Goal: Task Accomplishment & Management: Use online tool/utility

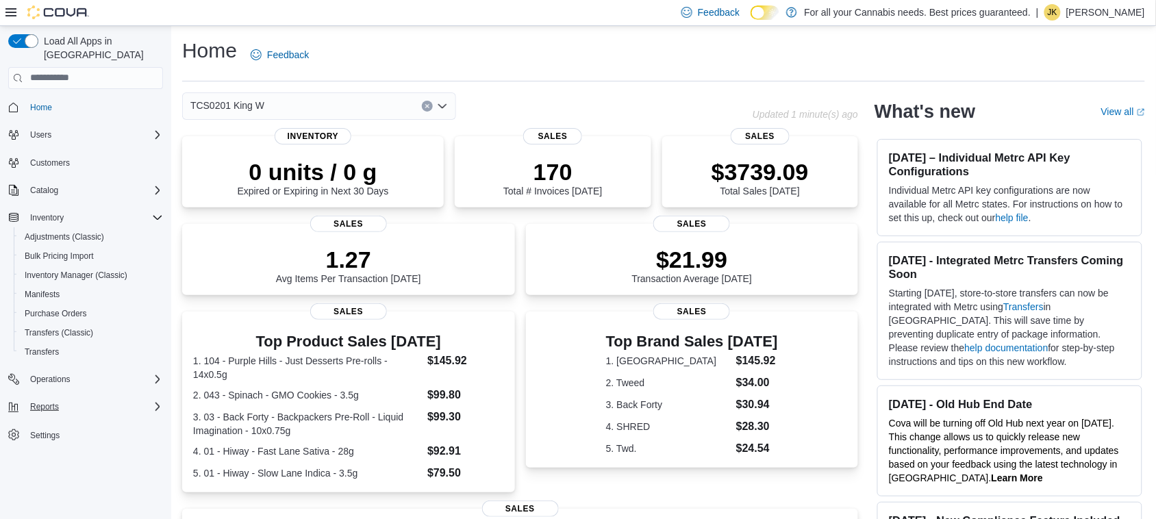
click at [70, 399] on div "Reports" at bounding box center [94, 407] width 138 height 16
click at [49, 459] on span "Reports" at bounding box center [39, 464] width 29 height 11
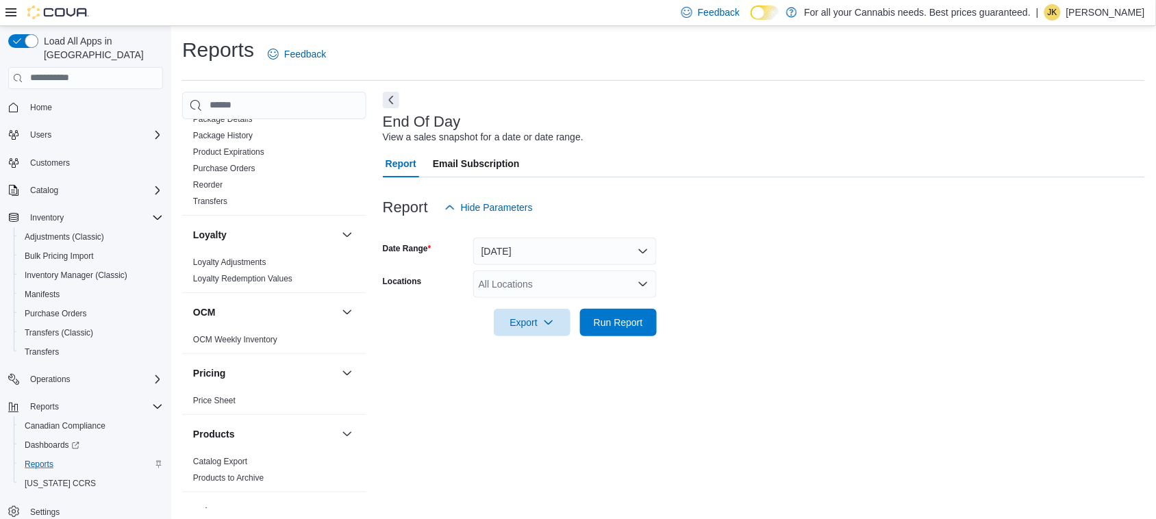
scroll to position [916, 0]
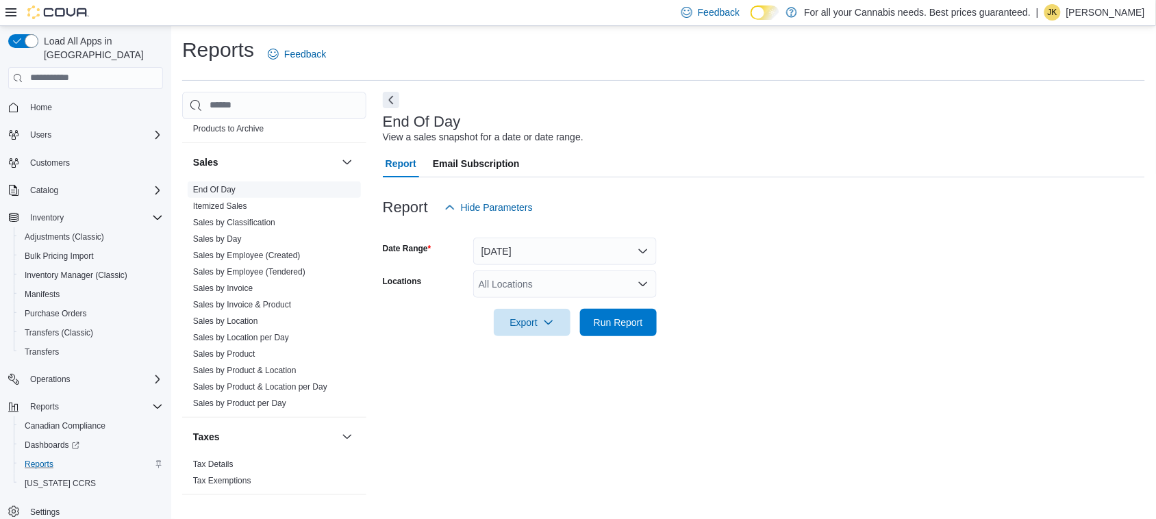
click at [219, 190] on link "End Of Day" at bounding box center [214, 190] width 42 height 10
click at [496, 292] on div "All Locations" at bounding box center [565, 283] width 184 height 27
type input "***"
click at [518, 303] on span "TCS0201 King W" at bounding box center [546, 308] width 74 height 14
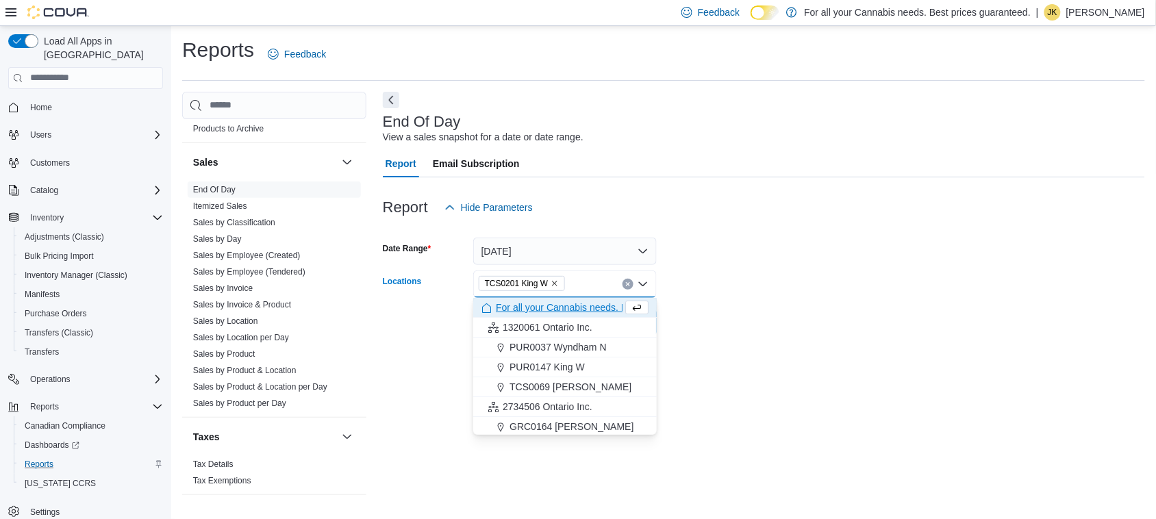
click at [814, 298] on div at bounding box center [764, 303] width 762 height 11
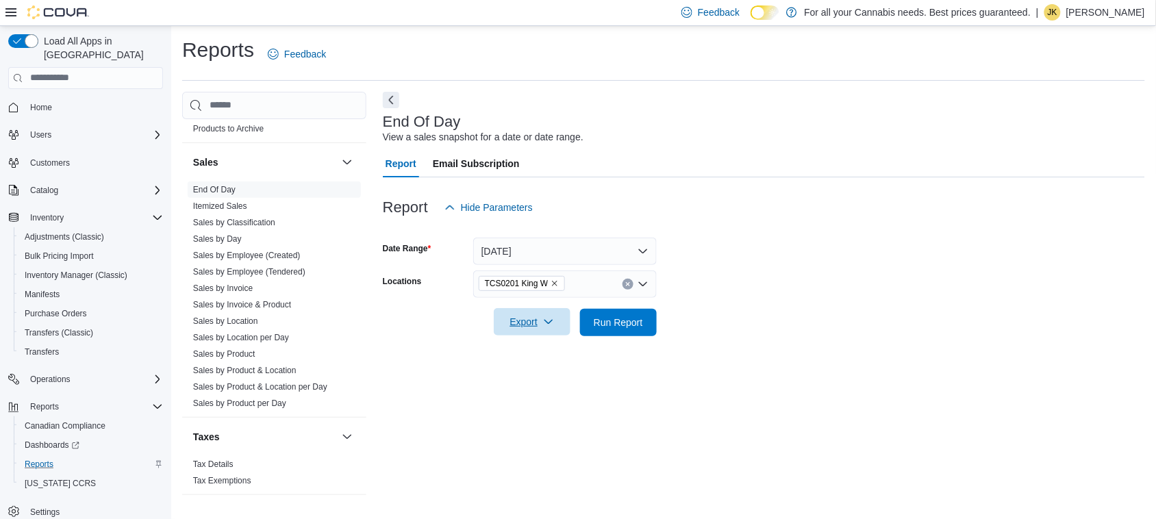
click at [542, 323] on span "Export" at bounding box center [532, 321] width 60 height 27
click at [543, 375] on span "Export to Pdf" at bounding box center [534, 377] width 62 height 11
click at [265, 382] on link "Sales by Product & Location per Day" at bounding box center [260, 387] width 134 height 10
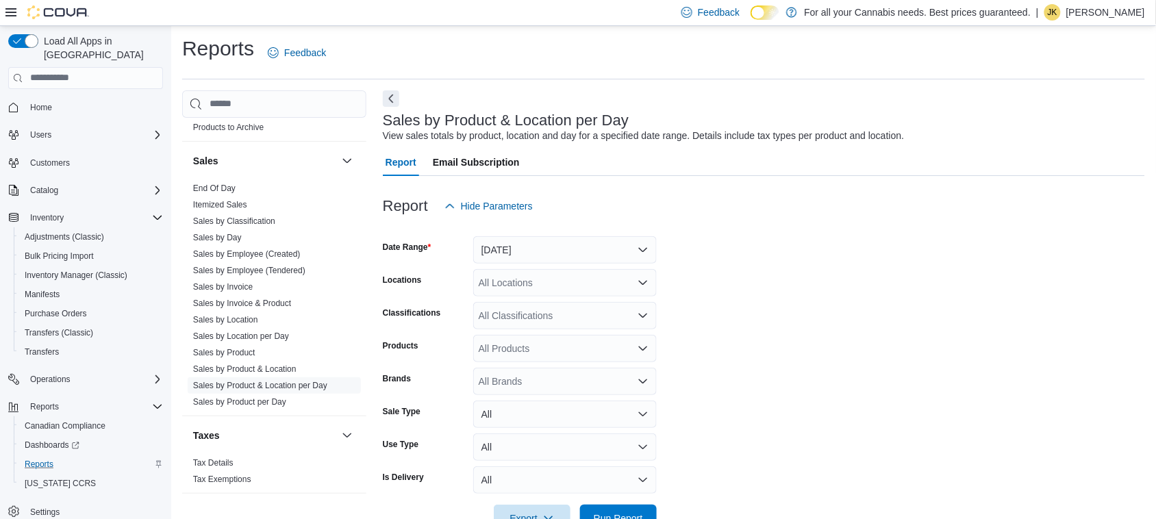
scroll to position [31, 0]
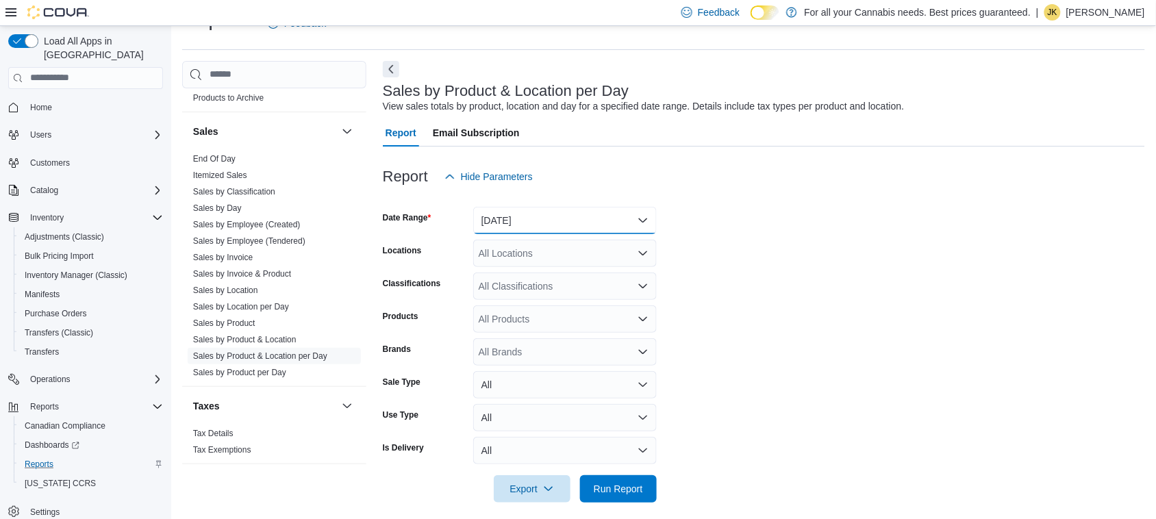
click at [533, 218] on button "[DATE]" at bounding box center [565, 220] width 184 height 27
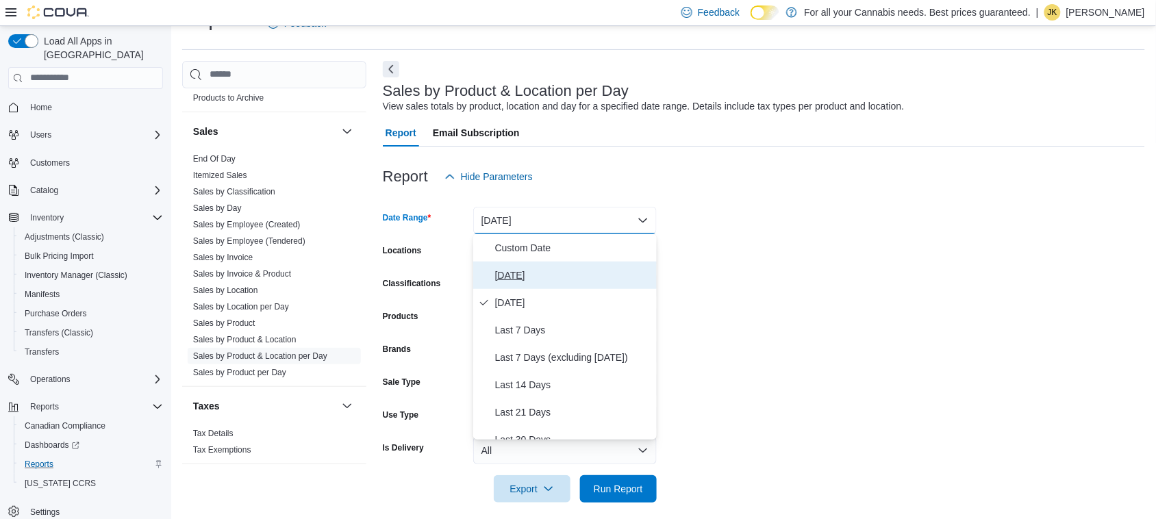
click at [525, 269] on span "[DATE]" at bounding box center [573, 275] width 156 height 16
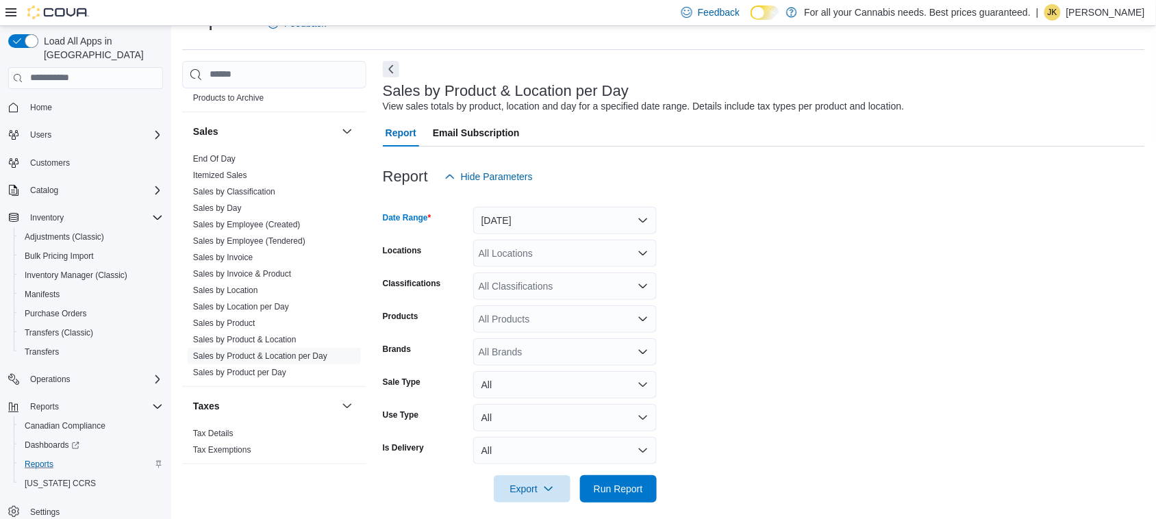
click at [553, 257] on div "All Locations" at bounding box center [565, 253] width 184 height 27
type input "***"
click at [555, 276] on span "TCS0201 King W" at bounding box center [546, 277] width 74 height 14
click at [787, 337] on form "Date Range [DATE] Locations TCS0201 King W Classifications All Classifications …" at bounding box center [764, 346] width 762 height 312
click at [611, 485] on span "Run Report" at bounding box center [618, 489] width 49 height 14
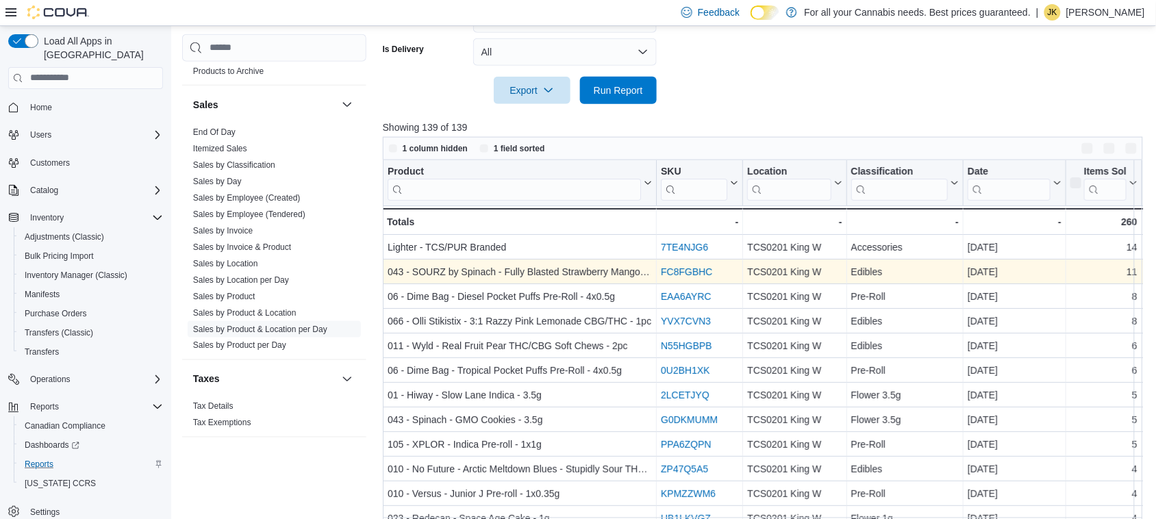
scroll to position [463, 0]
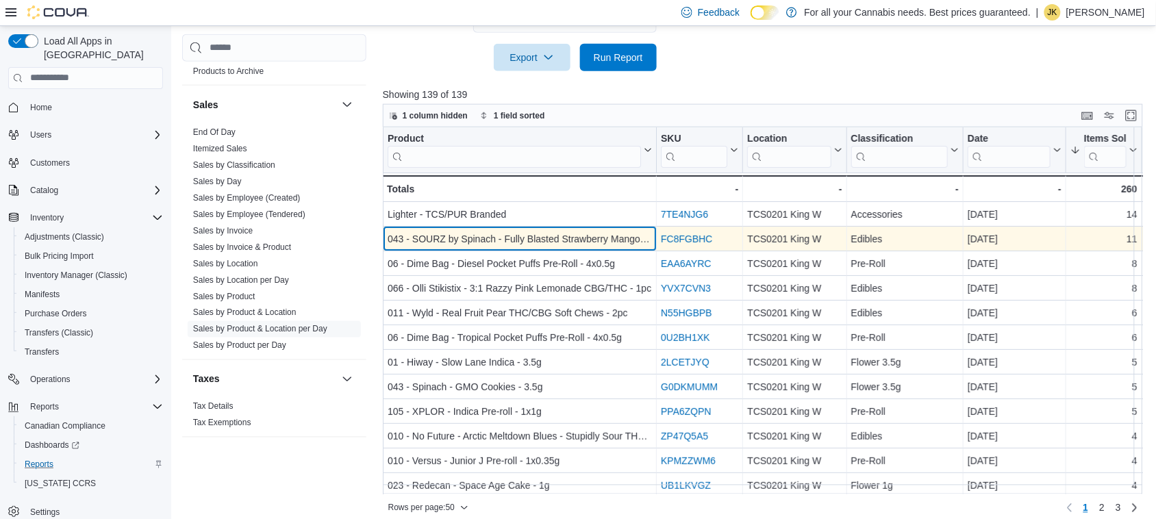
click at [512, 241] on div "043 - SOURZ by Spinach - Fully Blasted Strawberry Mango Gummy - 1pk" at bounding box center [520, 239] width 264 height 16
click at [505, 237] on div "043 - SOURZ by Spinach - Fully Blasted Strawberry Mango Gummy - 1pk" at bounding box center [520, 239] width 264 height 16
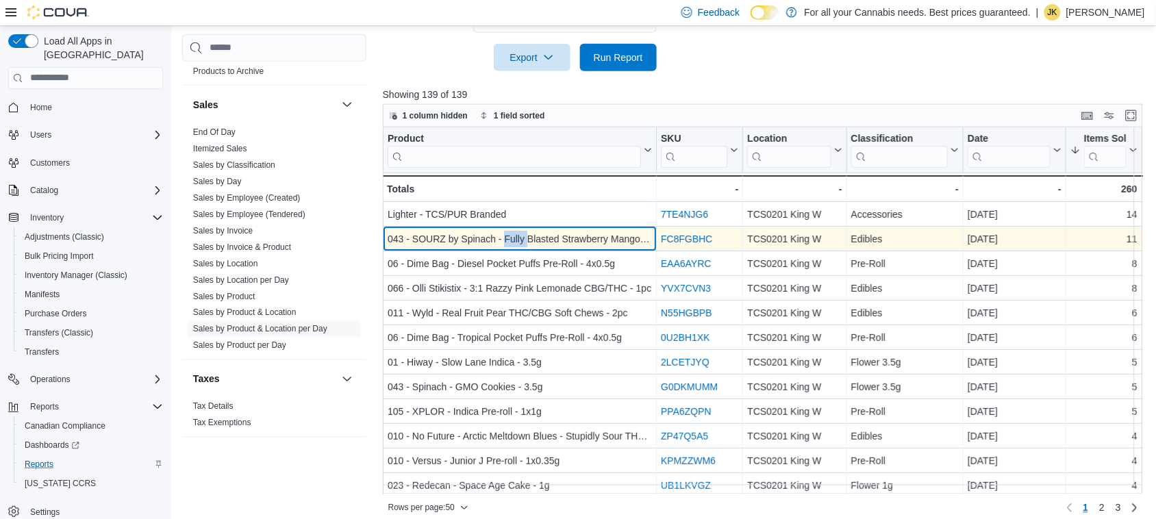
click at [505, 237] on div "043 - SOURZ by Spinach - Fully Blasted Strawberry Mango Gummy - 1pk" at bounding box center [520, 239] width 264 height 16
copy div "043 - SOURZ by Spinach - Fully Blasted Strawberry Mango Gummy - 1pk"
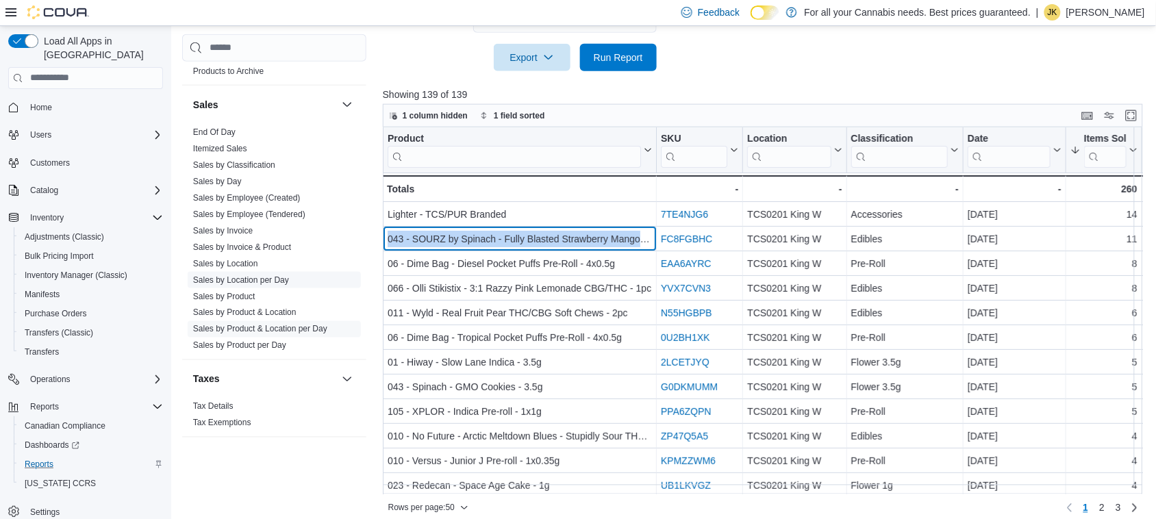
scroll to position [473, 0]
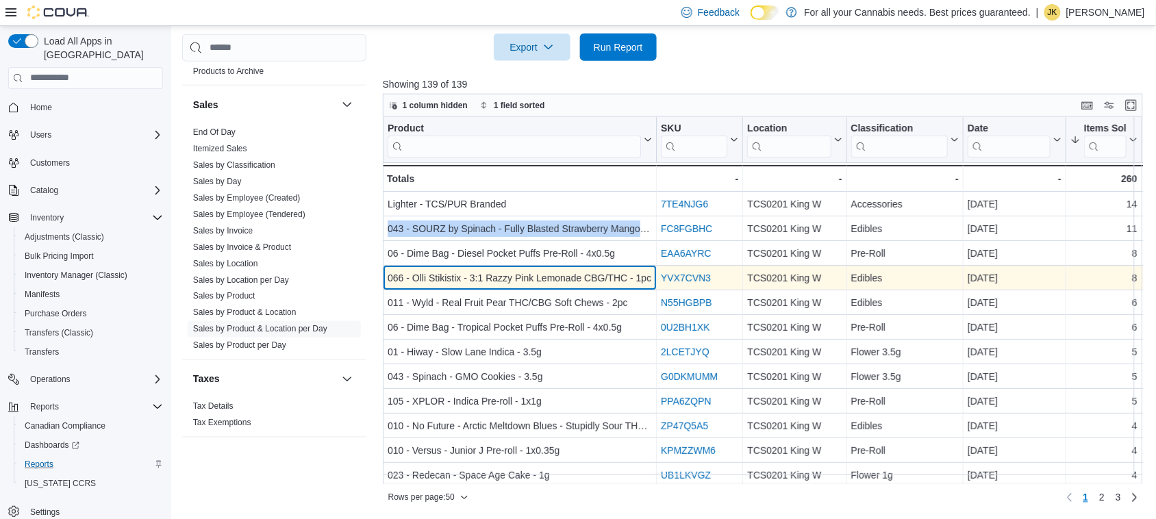
click at [515, 273] on div "066 - Olli Stikistix - 3:1 Razzy Pink Lemonade CBG/THC - 1pc" at bounding box center [520, 278] width 264 height 16
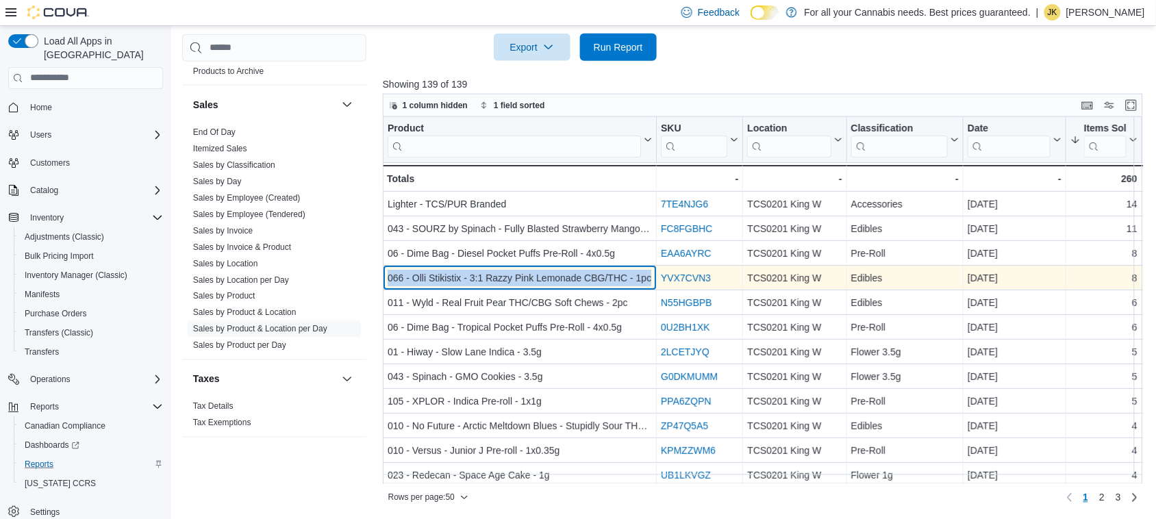
click at [515, 273] on div "066 - Olli Stikistix - 3:1 Razzy Pink Lemonade CBG/THC - 1pc" at bounding box center [520, 278] width 264 height 16
copy div "066 - Olli Stikistix - 3:1 Razzy Pink Lemonade CBG/THC - 1pc"
